Goal: Task Accomplishment & Management: Use online tool/utility

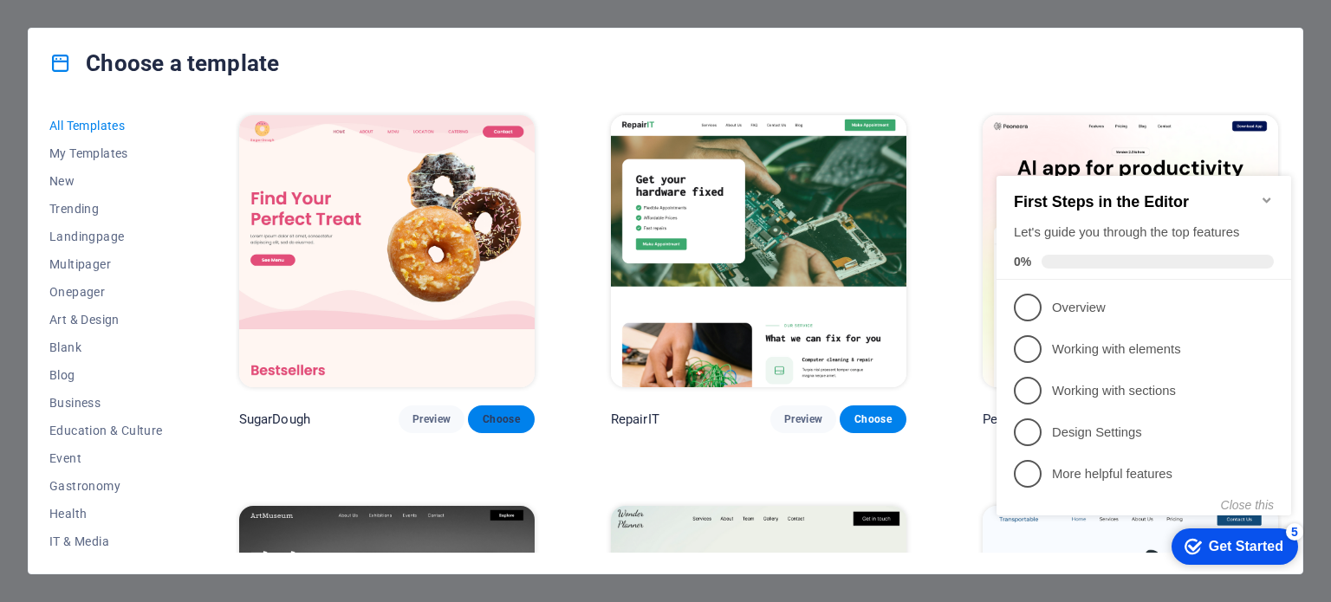
click at [504, 419] on span "Choose" at bounding box center [501, 420] width 38 height 14
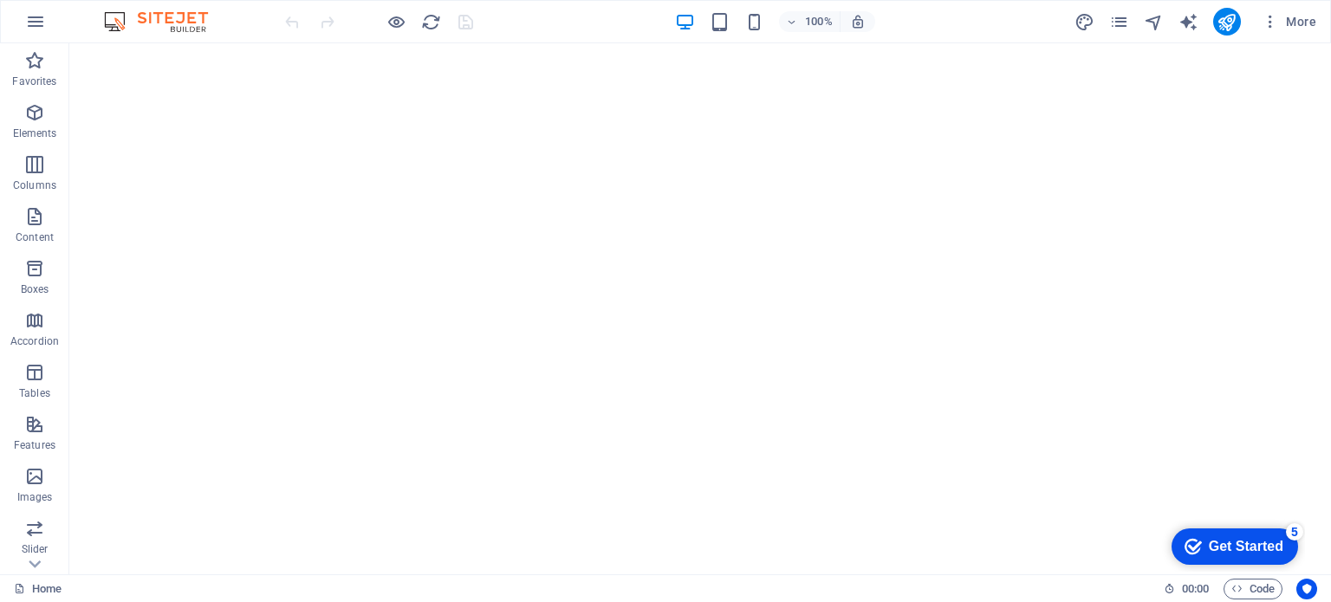
click at [1239, 547] on div "Get Started" at bounding box center [1246, 547] width 75 height 16
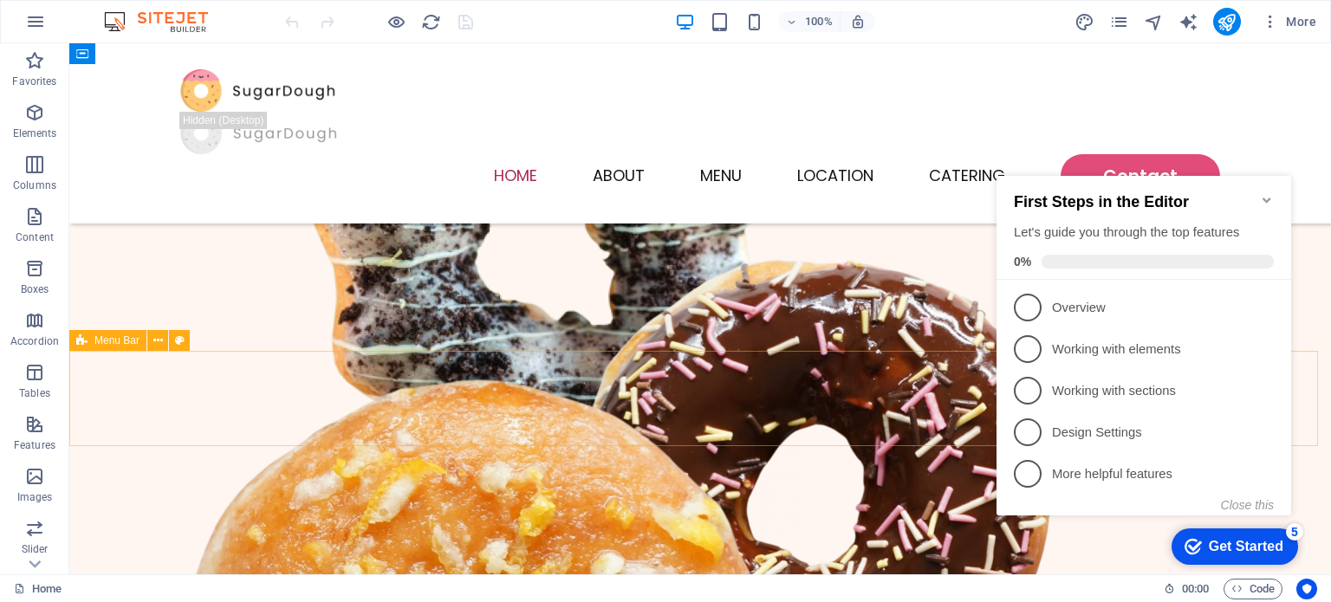
scroll to position [255, 0]
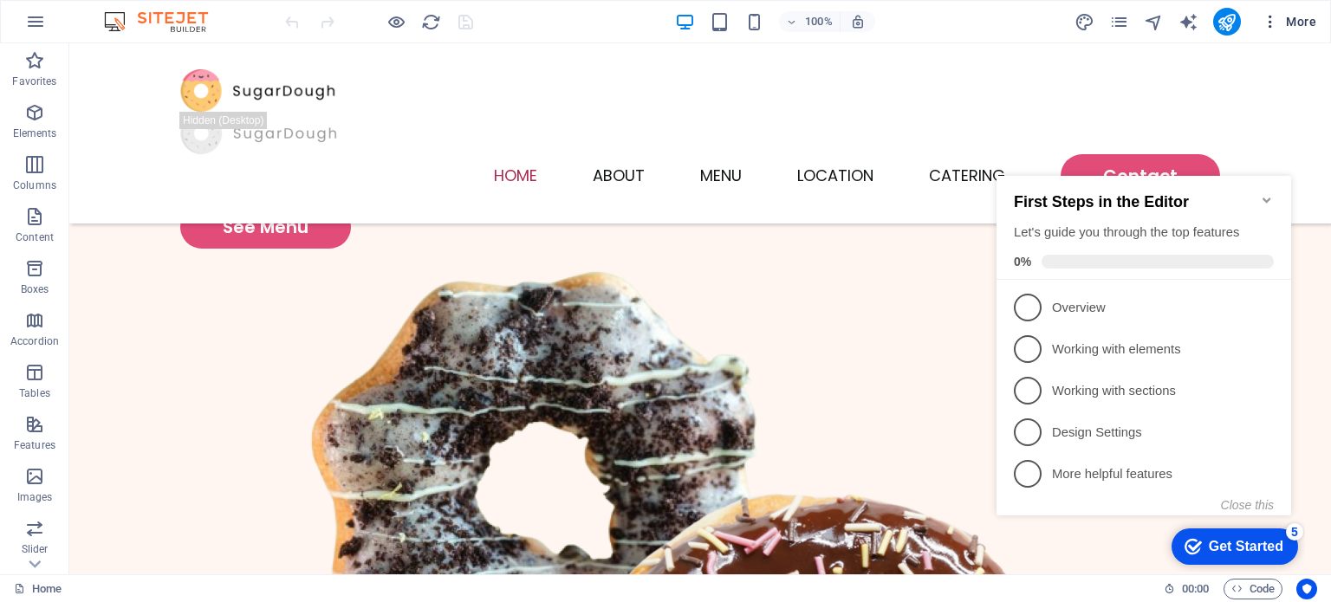
click at [1276, 24] on icon "button" at bounding box center [1270, 21] width 17 height 17
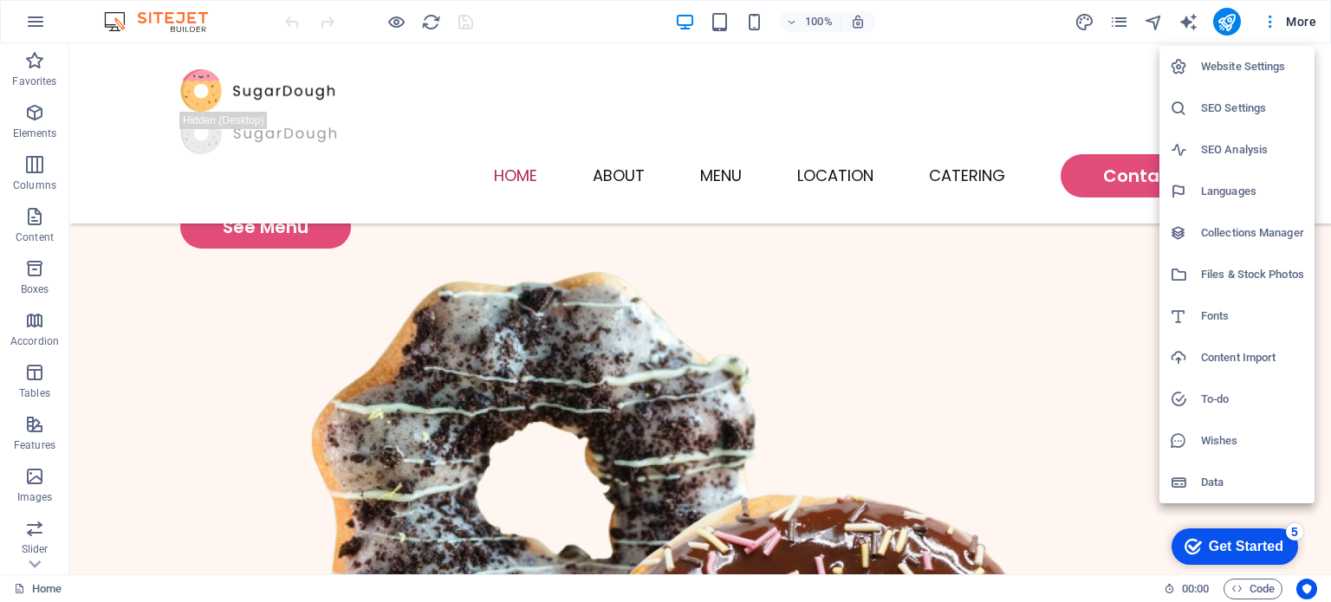
click at [1155, 27] on div at bounding box center [665, 301] width 1331 height 602
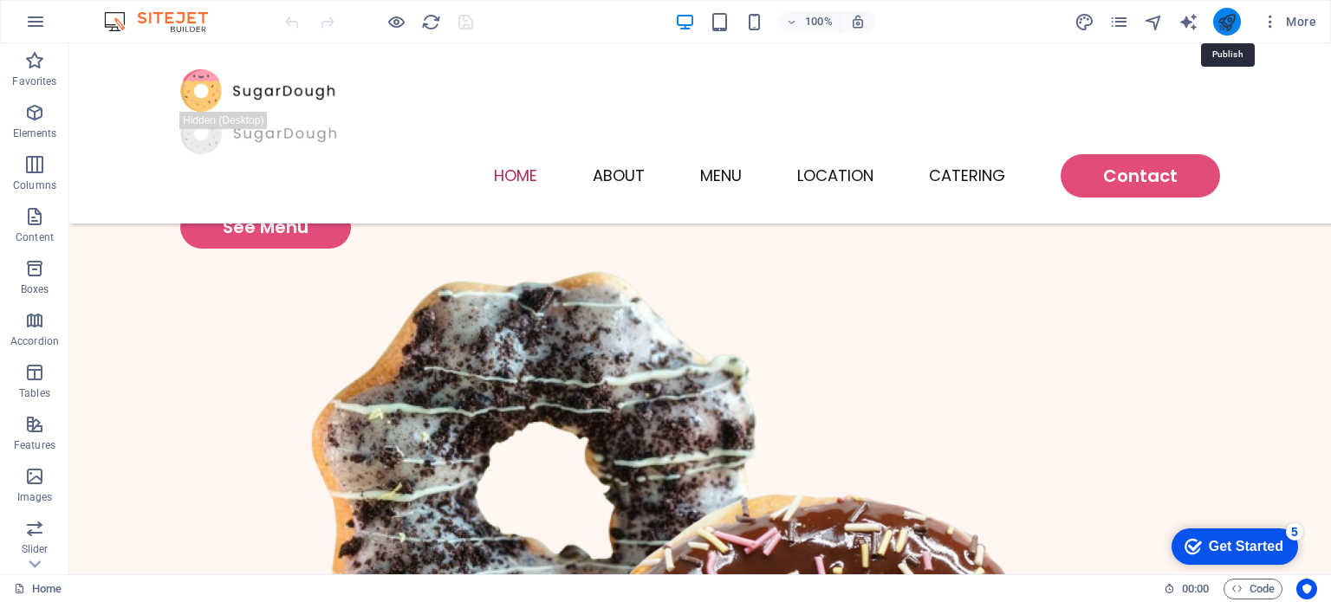
click at [1226, 16] on icon "publish" at bounding box center [1227, 22] width 20 height 20
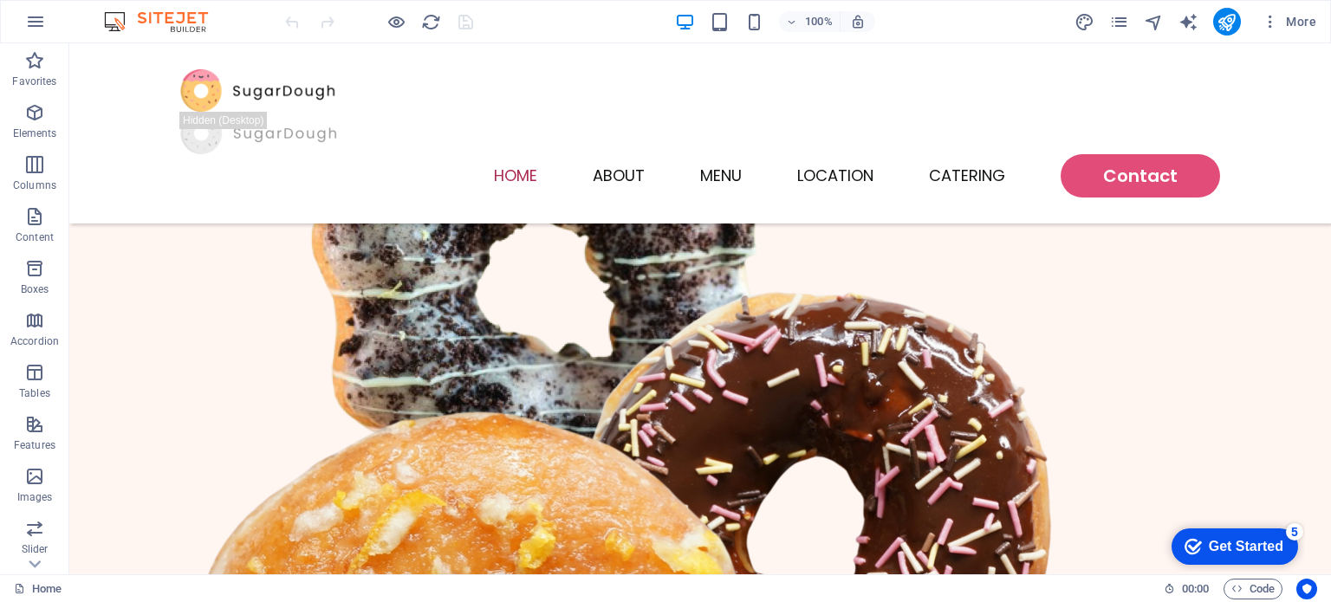
scroll to position [347, 0]
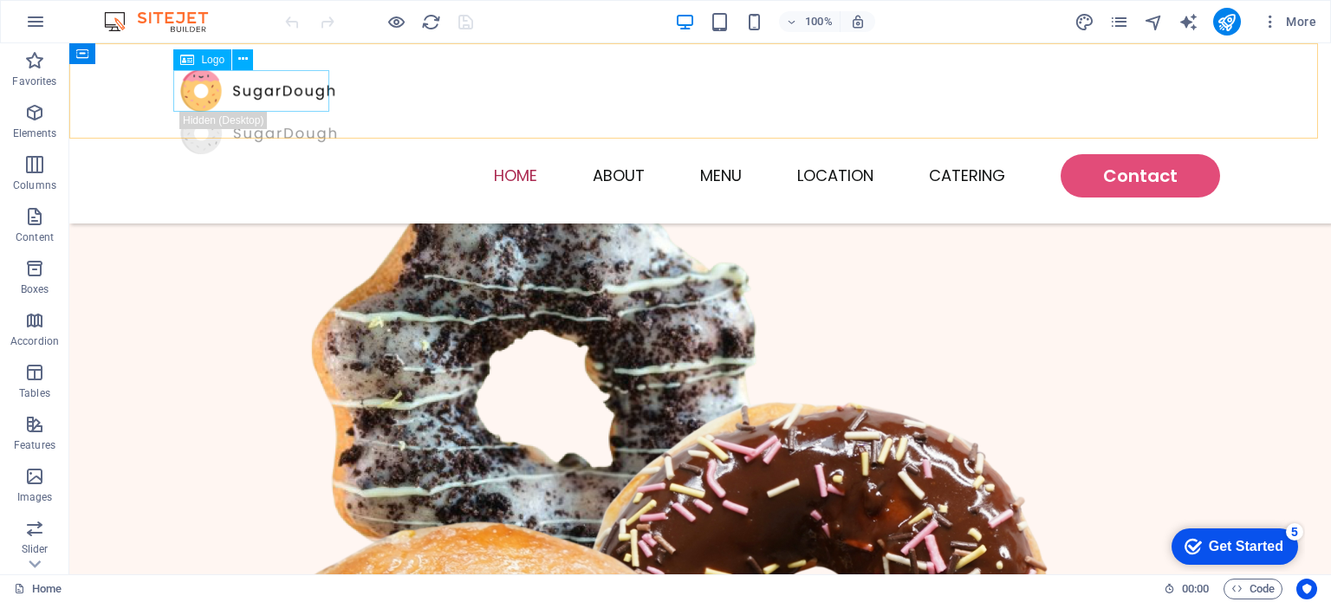
click at [274, 98] on div at bounding box center [700, 90] width 1040 height 42
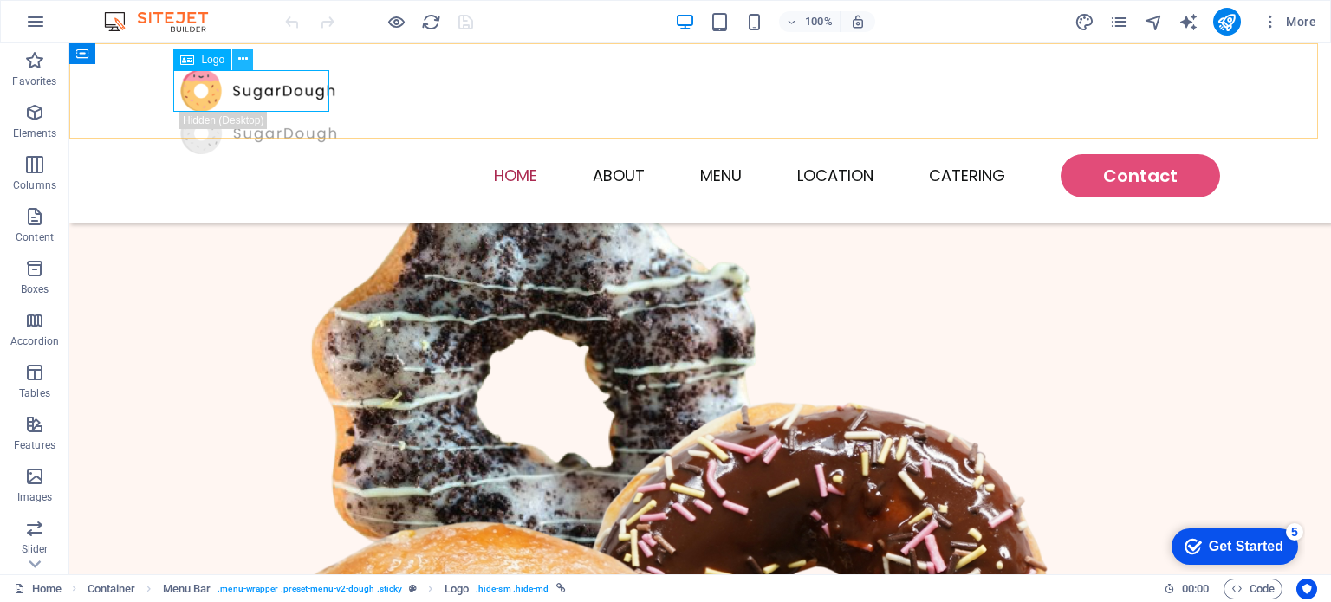
click at [246, 58] on icon at bounding box center [243, 59] width 10 height 18
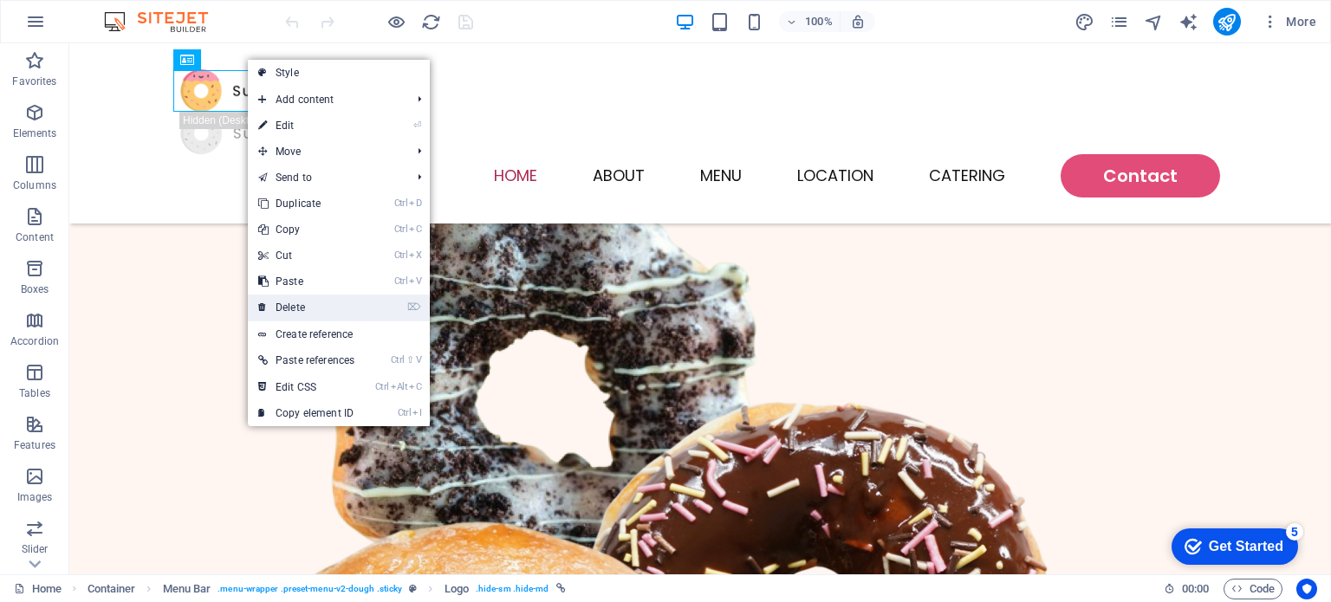
click at [307, 302] on link "⌦ Delete" at bounding box center [306, 308] width 117 height 26
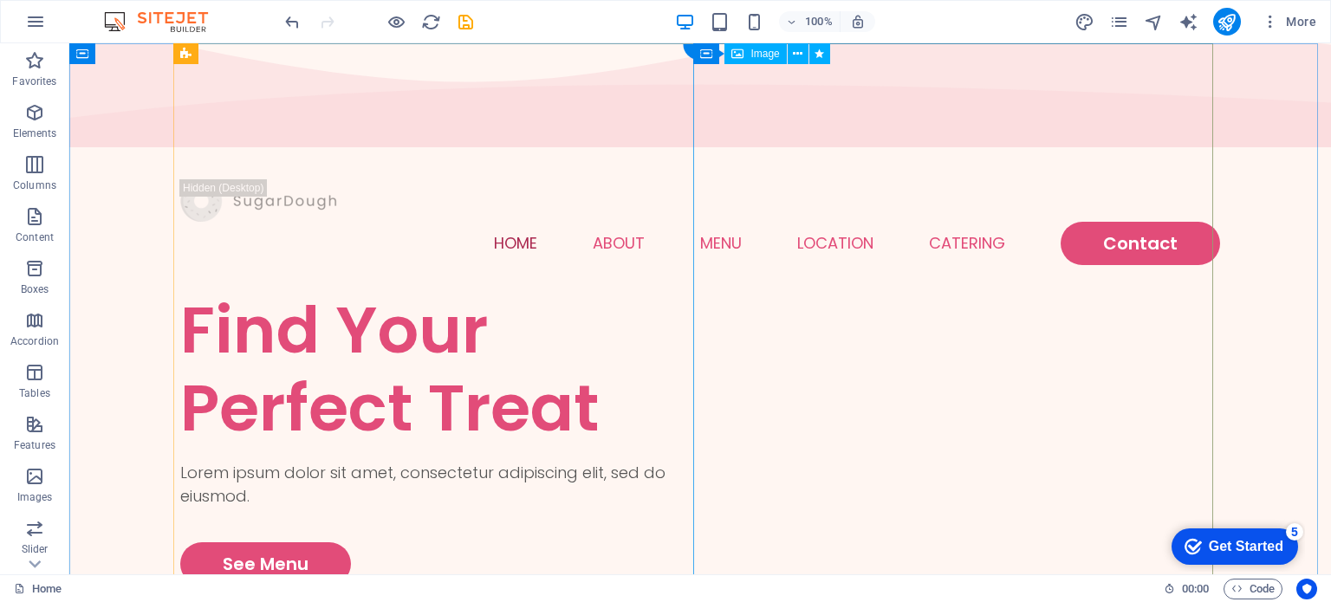
scroll to position [0, 0]
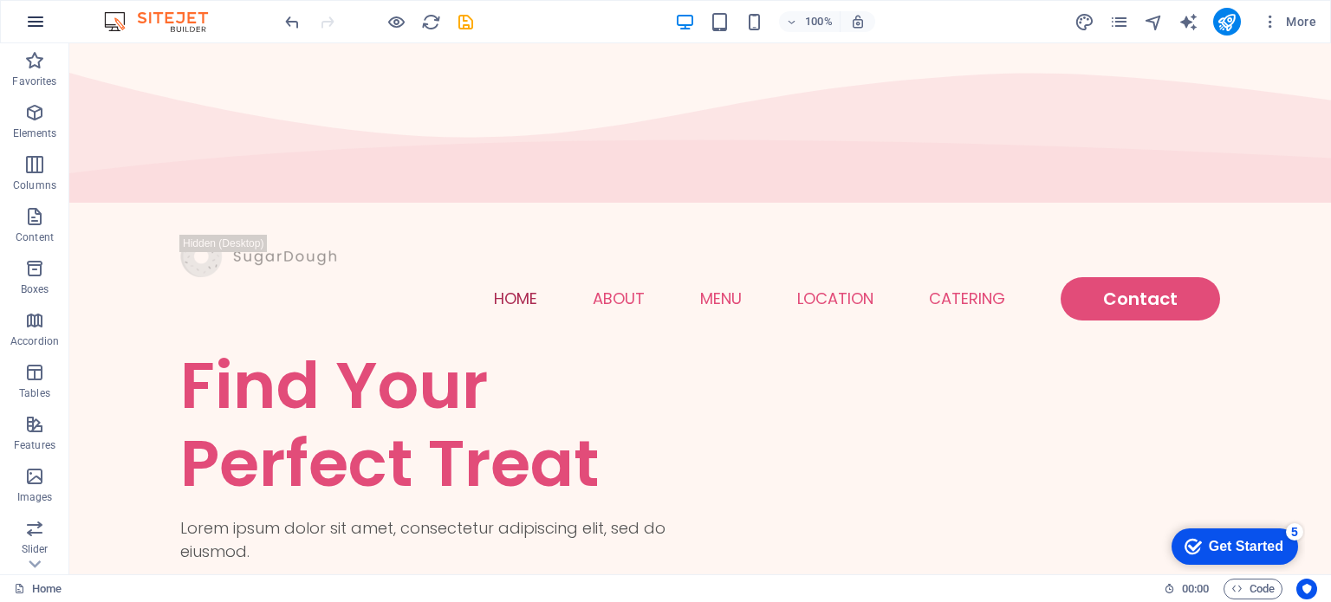
click at [39, 24] on icon "button" at bounding box center [35, 21] width 21 height 21
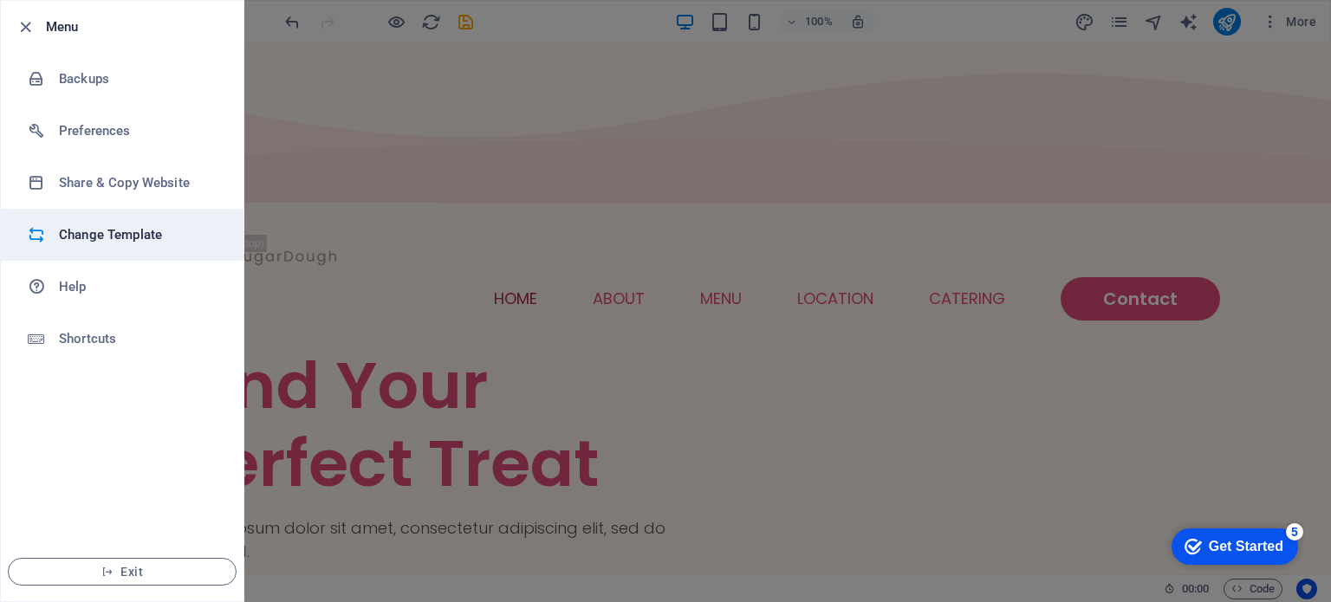
click at [106, 242] on h6 "Change Template" at bounding box center [139, 234] width 160 height 21
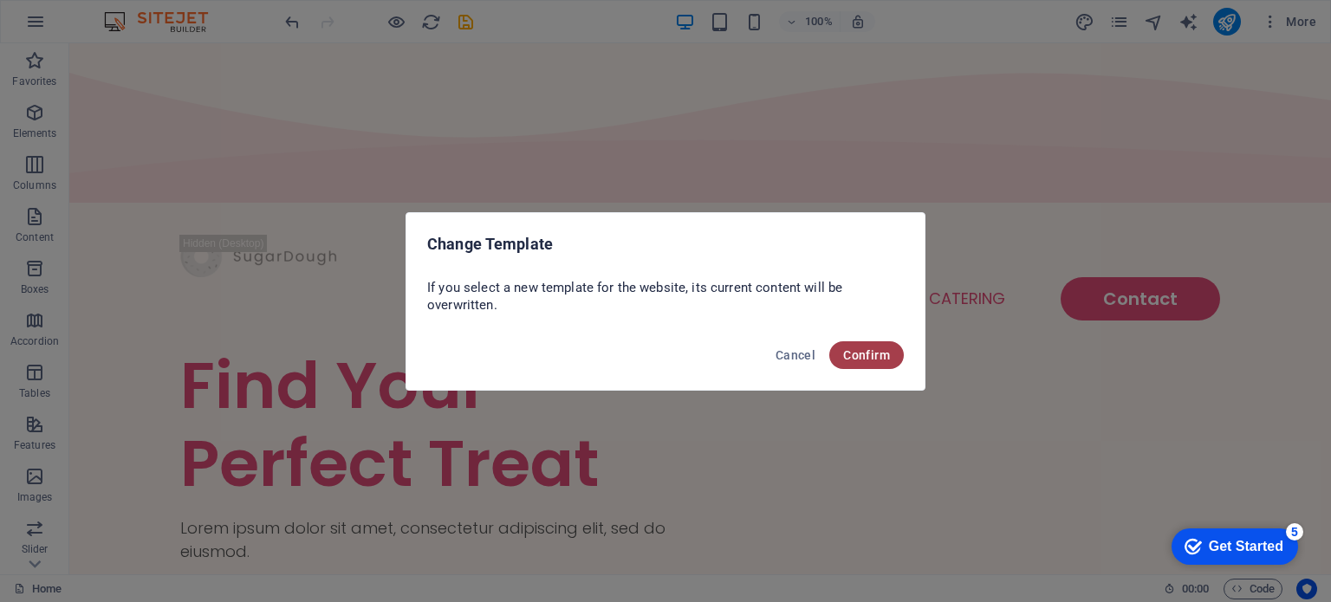
click at [849, 360] on span "Confirm" at bounding box center [866, 355] width 47 height 14
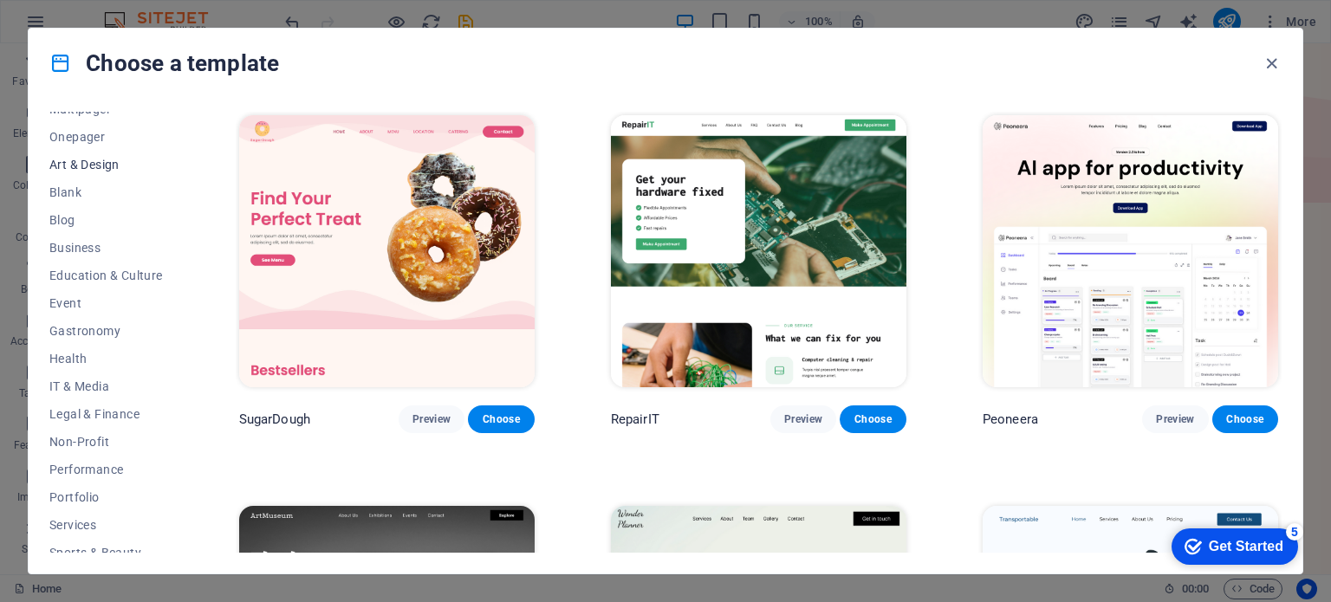
scroll to position [173, 0]
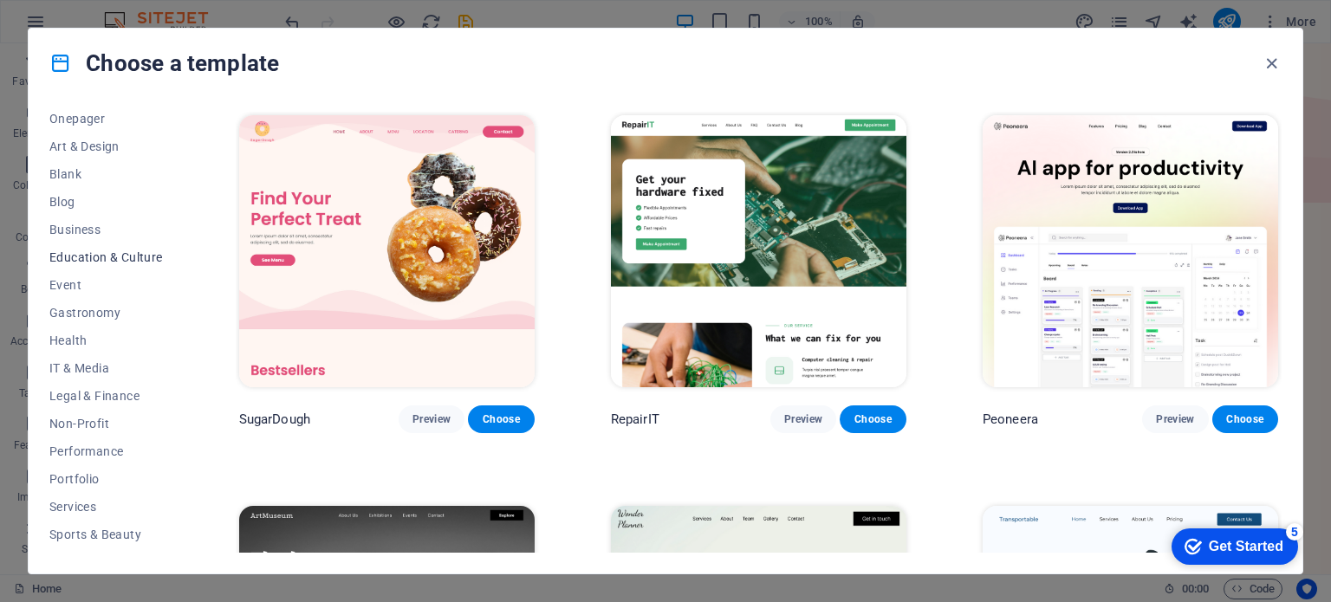
click at [109, 257] on span "Education & Culture" at bounding box center [106, 257] width 114 height 14
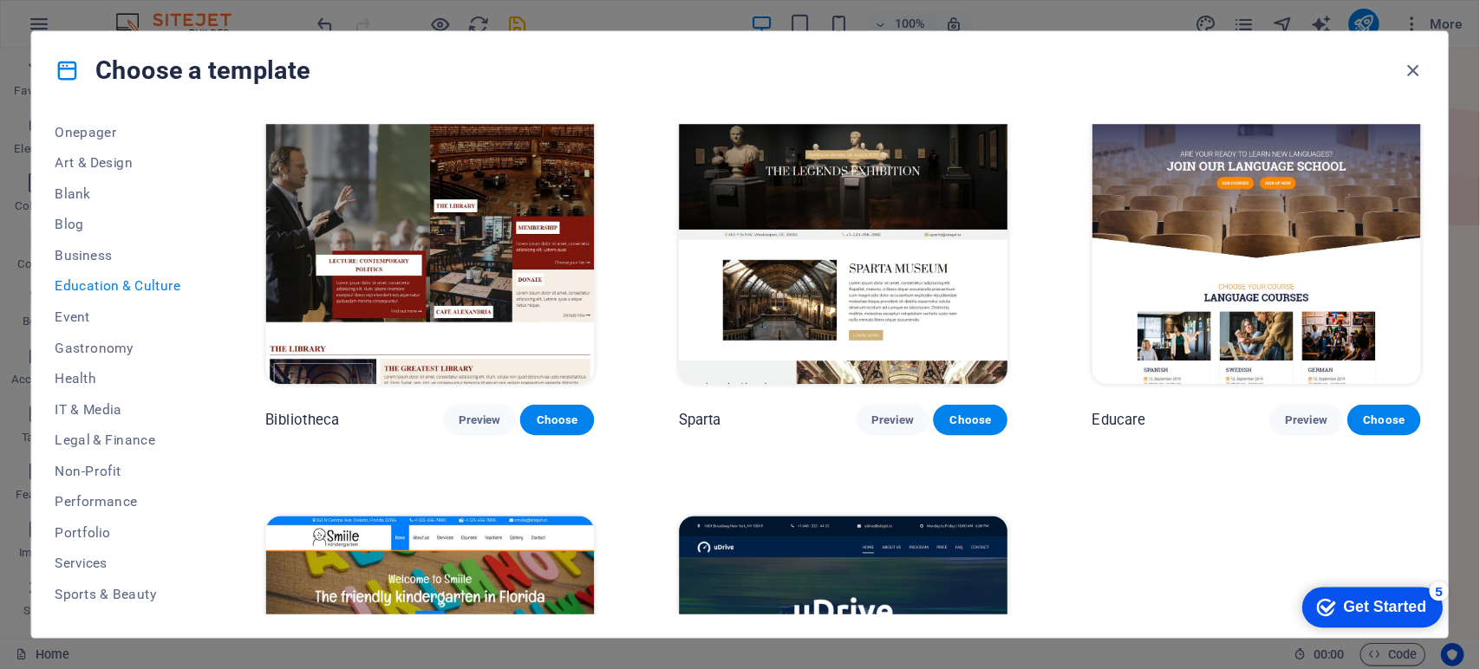
scroll to position [433, 0]
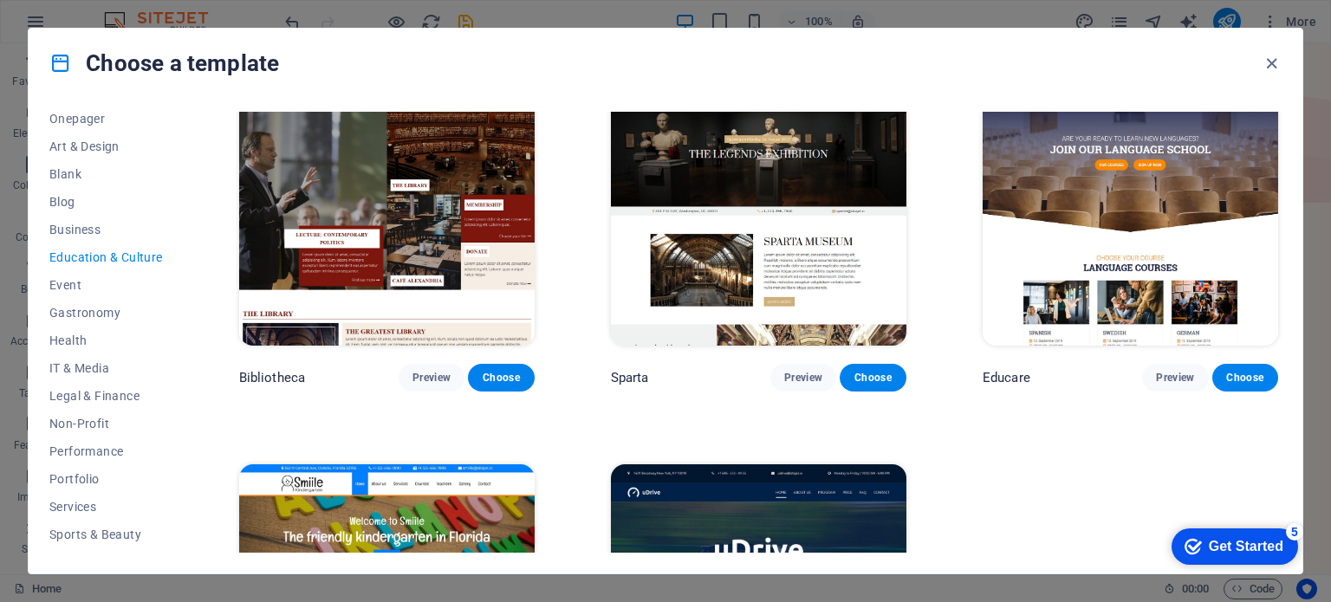
click at [1116, 218] on img at bounding box center [1131, 209] width 296 height 272
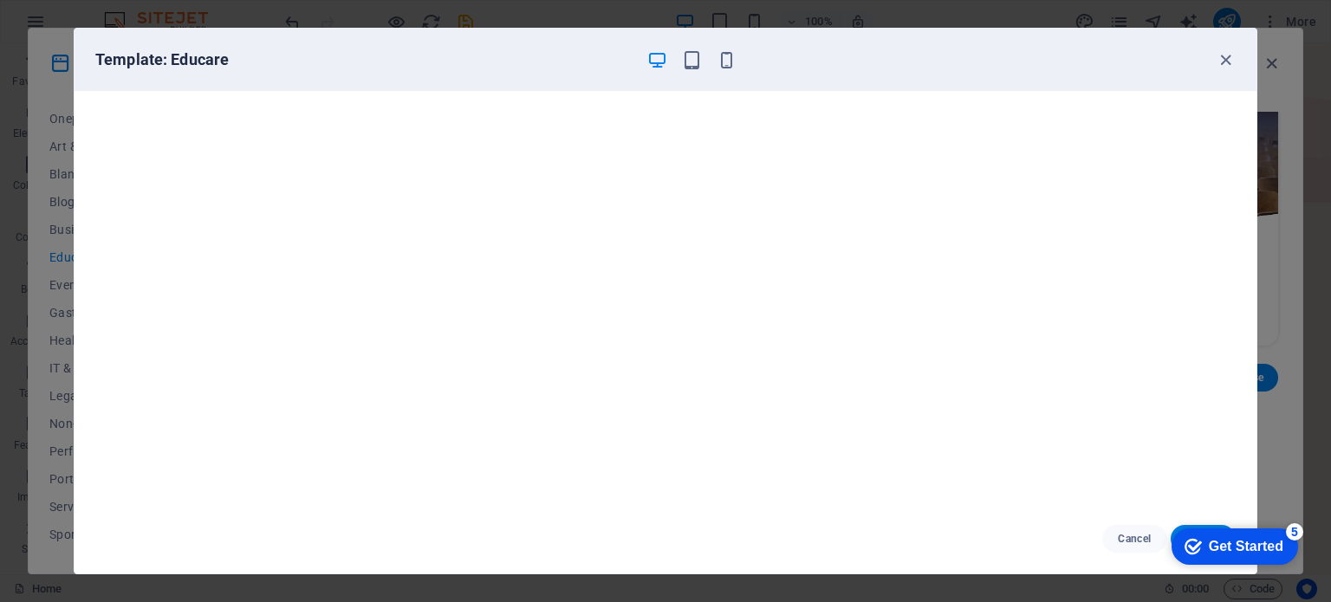
click div "checkmark Get Started 5 First Steps in the Editor Let's guide you through the t…"
drag, startPoint x: 1257, startPoint y: 543, endPoint x: 1287, endPoint y: 491, distance: 61.0
click html "checkmark Get Started 5 First Steps in the Editor Let's guide you through the t…"
click at [1269, 544] on div "Get Started" at bounding box center [1246, 547] width 75 height 16
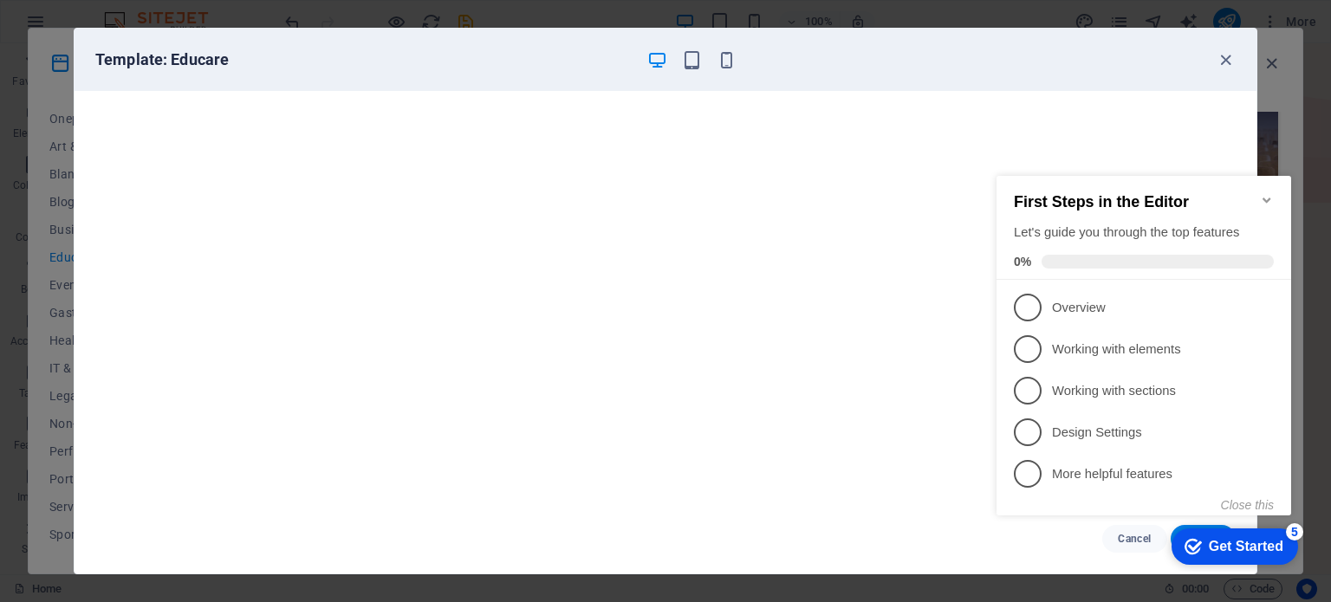
click at [1281, 190] on div "First Steps in the Editor Let's guide you through the top features 0%" at bounding box center [1144, 228] width 295 height 104
click at [1269, 194] on icon "Minimize checklist" at bounding box center [1267, 200] width 14 height 14
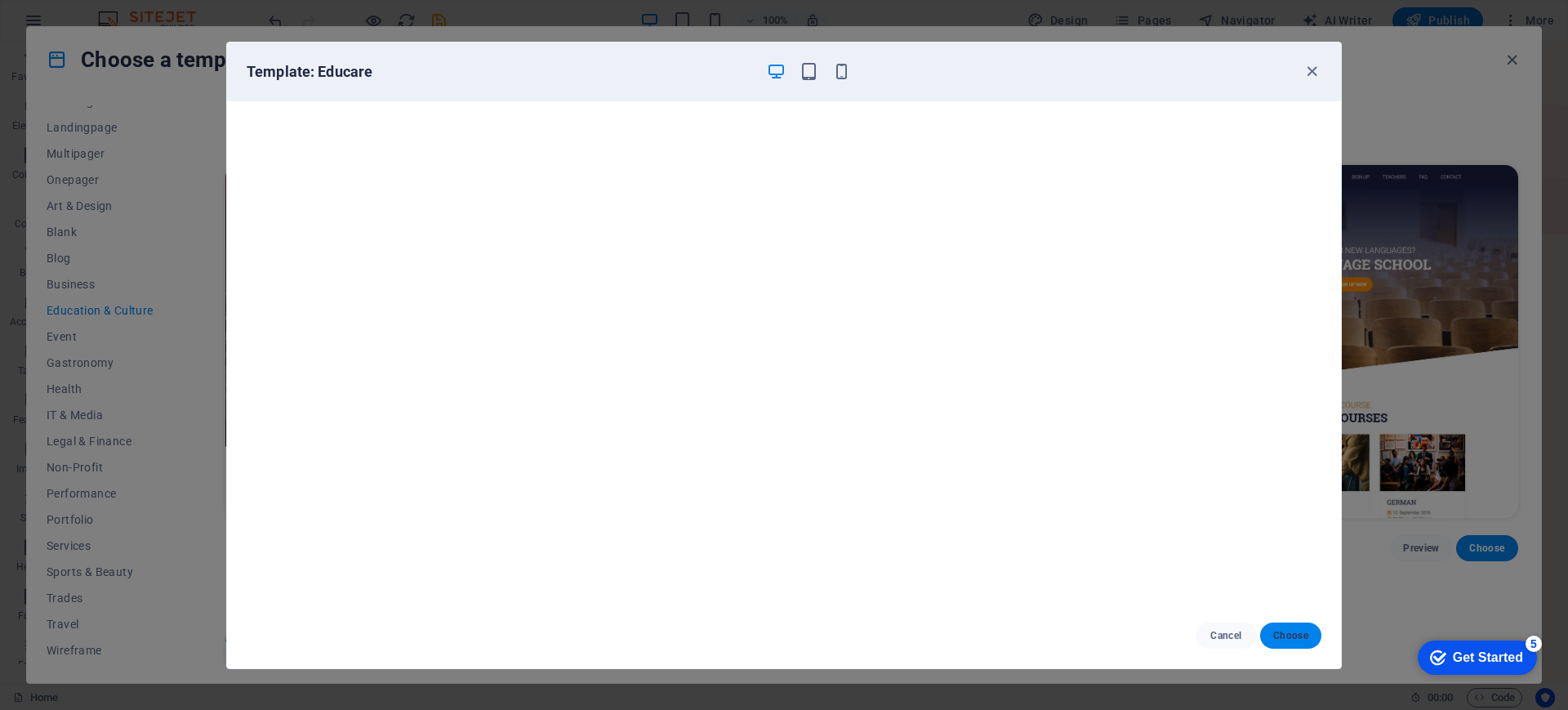
click at [1253, 568] on span "Choose" at bounding box center [1290, 636] width 35 height 13
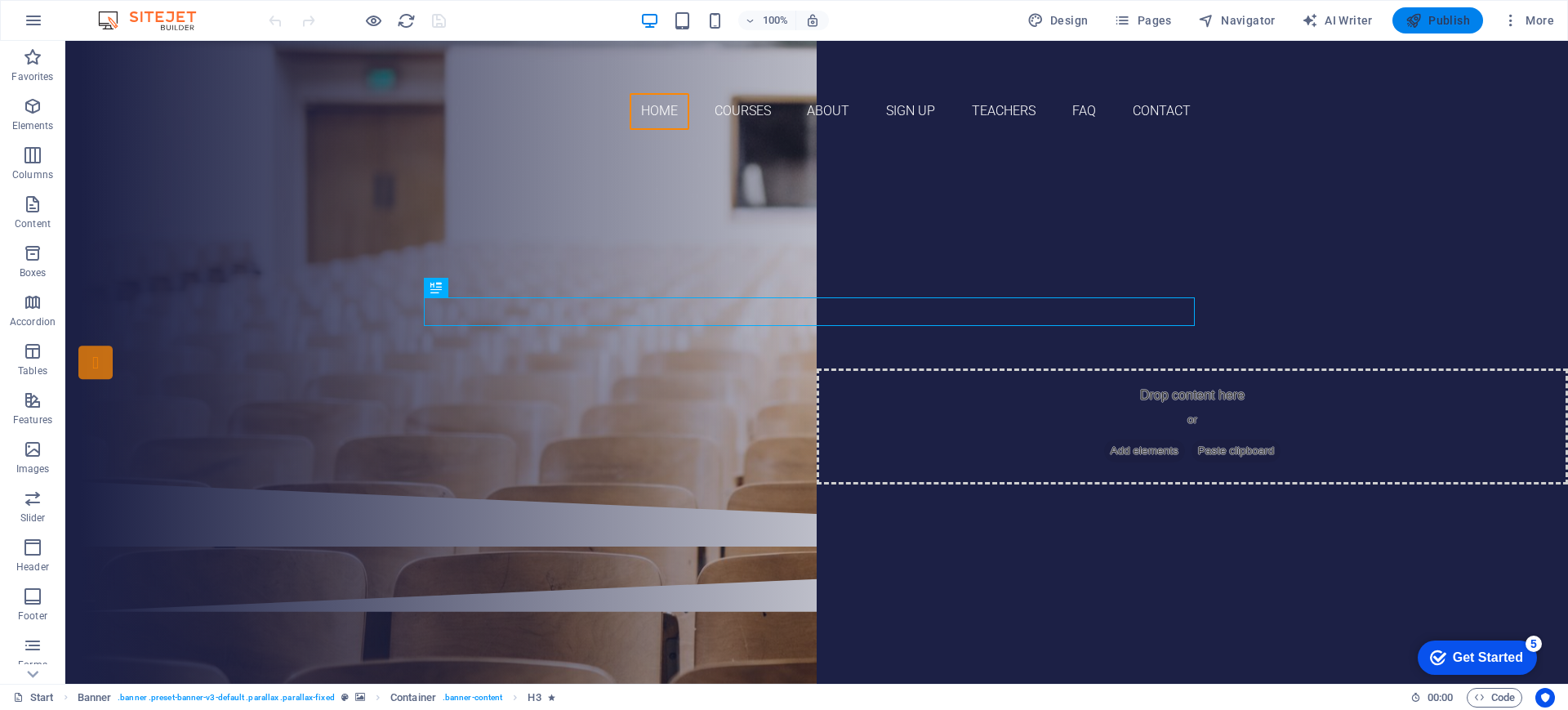
click at [1403, 23] on button "Publish" at bounding box center [1438, 21] width 90 height 26
